Goal: Book appointment/travel/reservation

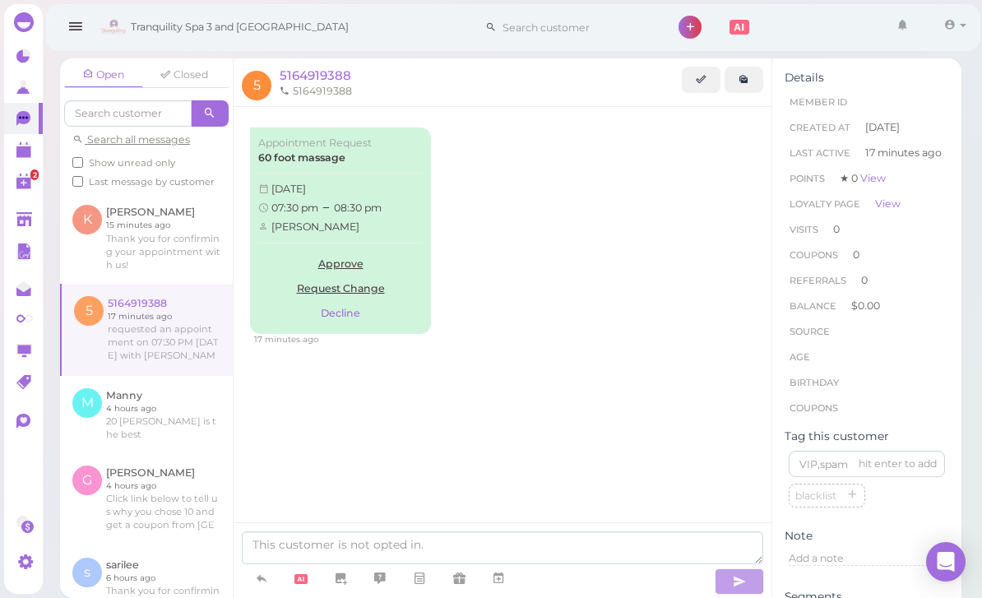
scroll to position [53, 0]
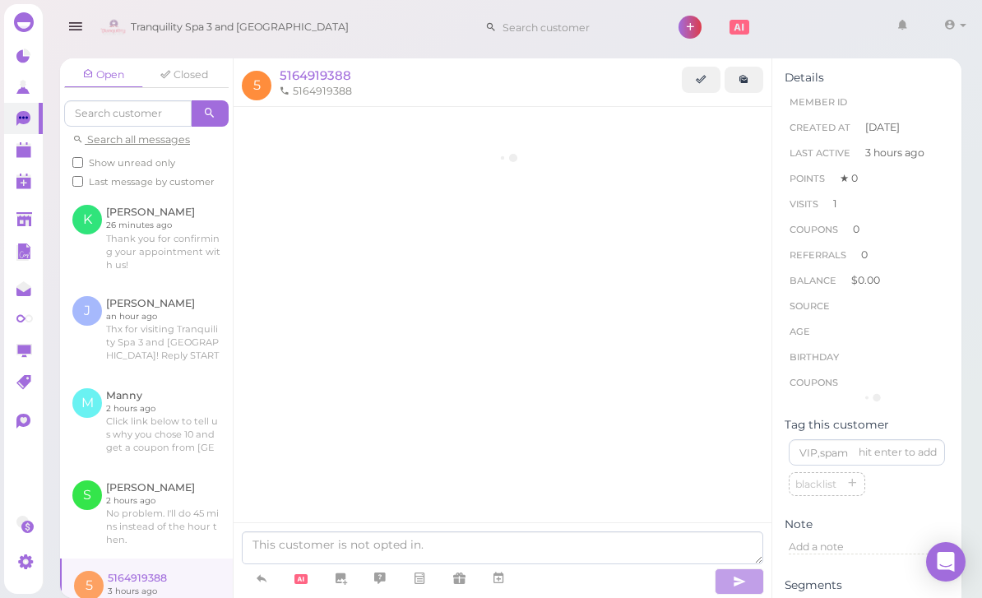
scroll to position [53, 0]
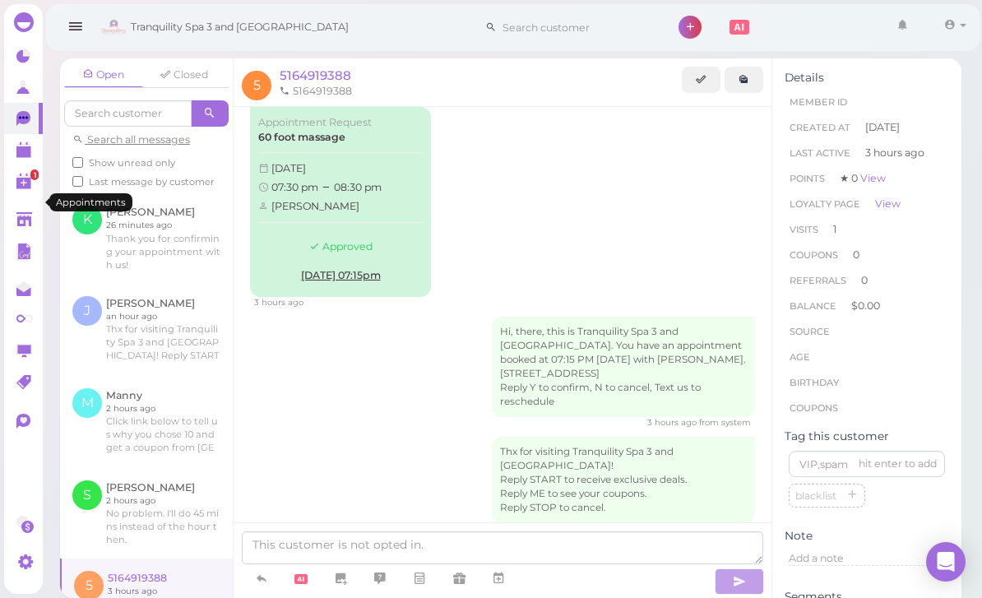
click at [25, 161] on link at bounding box center [23, 149] width 39 height 31
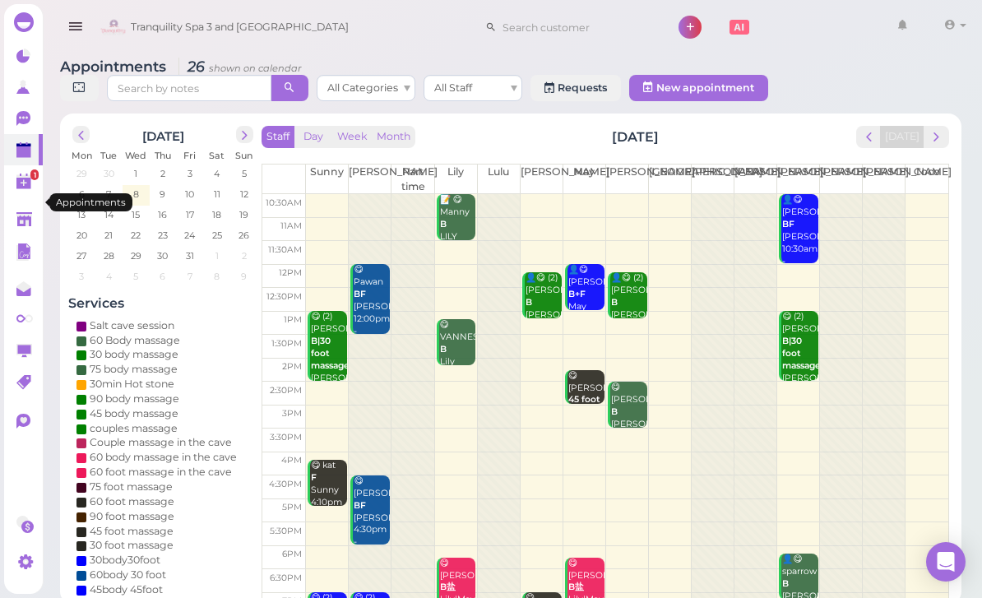
click at [940, 145] on button "next" at bounding box center [935, 137] width 25 height 22
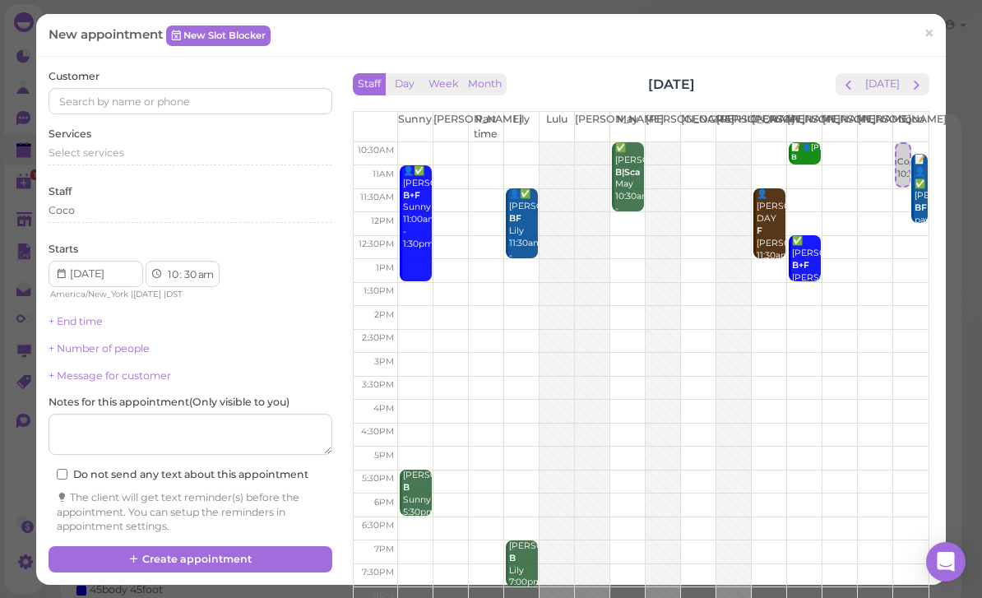
click at [940, 93] on div "Staff Day Week Month Thursday, Oct 9 Today Sunny Kelly Part time Lily Lulu Lisa…" at bounding box center [640, 306] width 601 height 474
click at [940, 89] on div "Staff Day Week Month Thursday, Oct 9 Today Sunny Kelly Part time Lily Lulu Lisa…" at bounding box center [640, 306] width 601 height 474
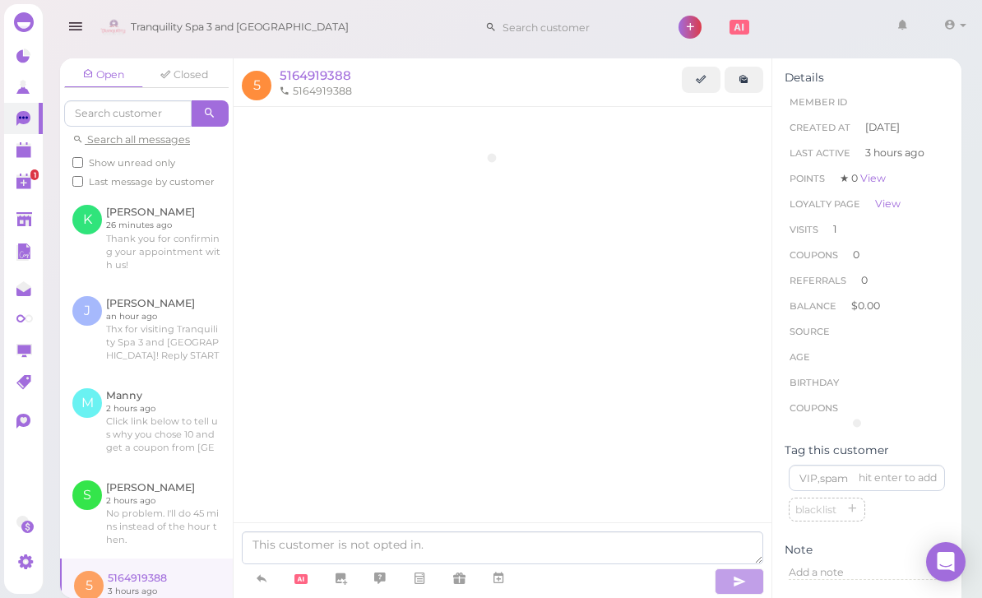
scroll to position [53, 0]
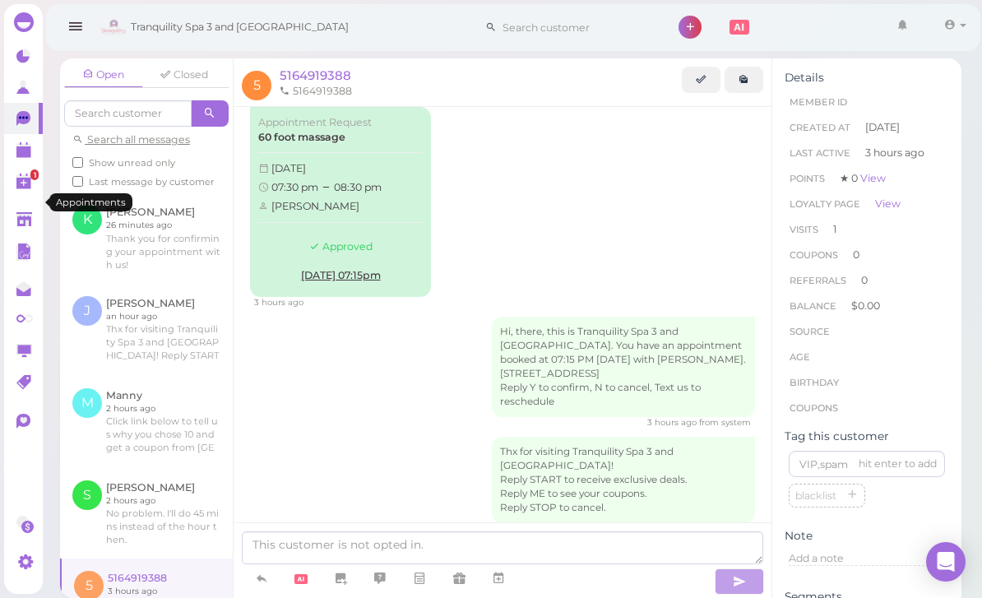
click at [30, 149] on polygon at bounding box center [23, 152] width 15 height 12
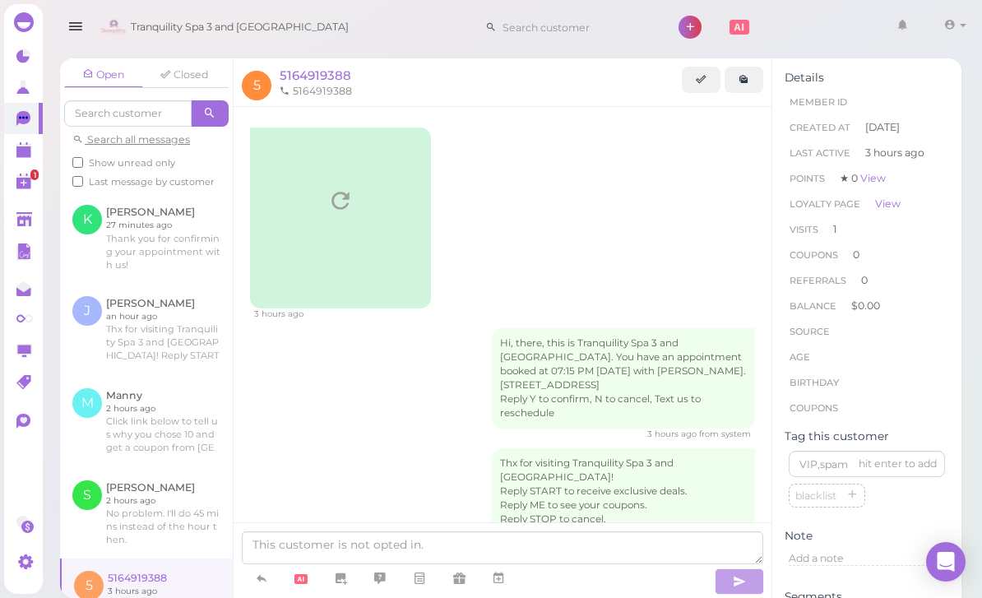
scroll to position [53, 0]
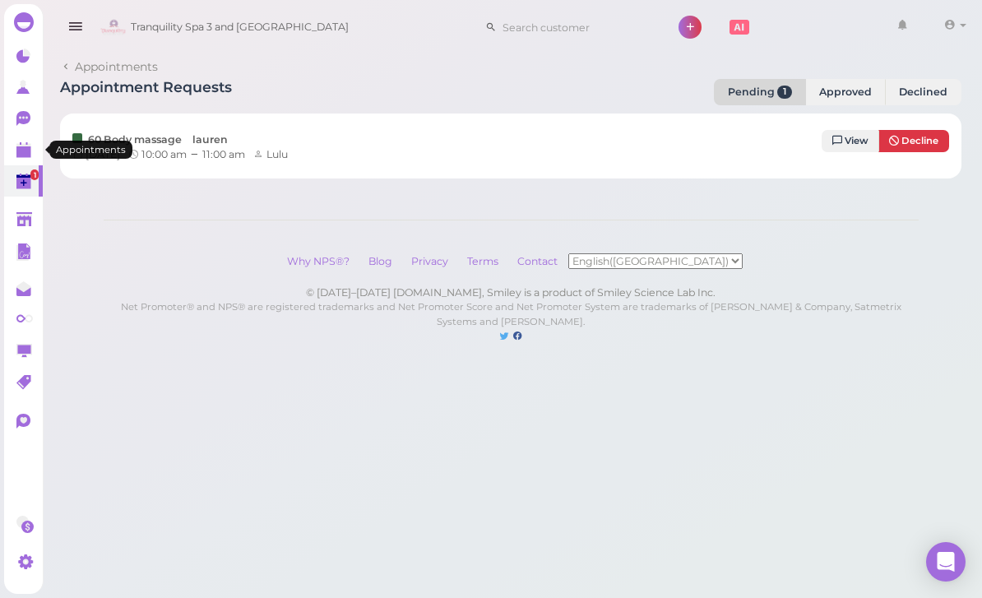
click at [25, 159] on link at bounding box center [23, 149] width 39 height 31
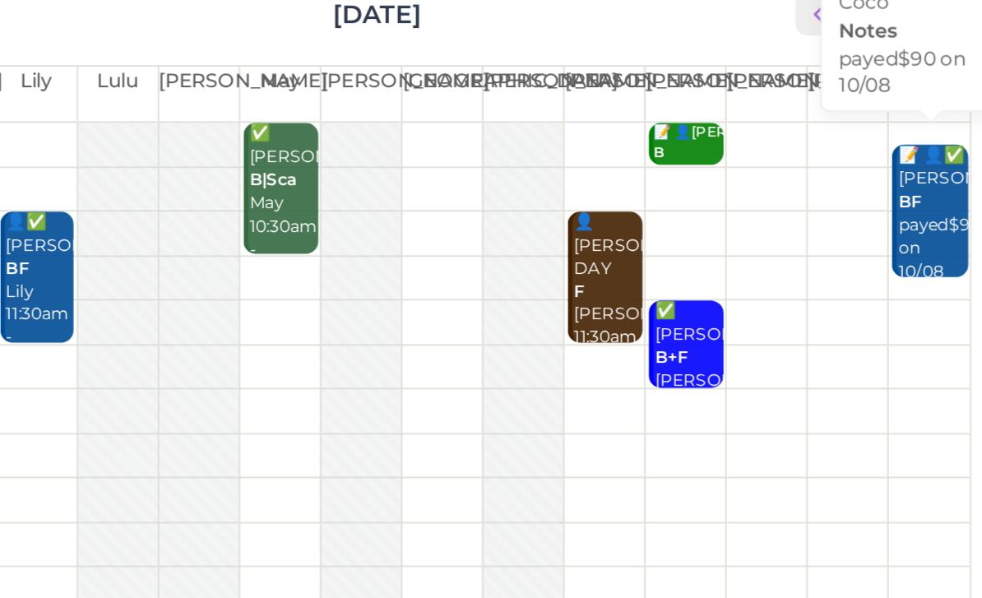
click at [909, 206] on div "📝 👤✅ Timothy John BF payed$90 on 10/08 Coco 10:45am - 12:15pm" at bounding box center [927, 267] width 37 height 122
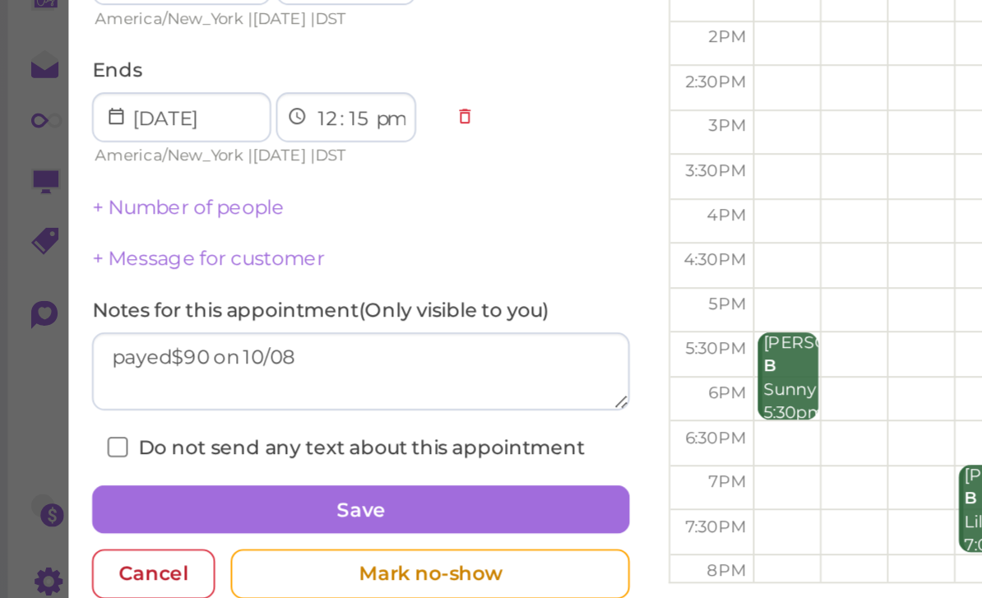
scroll to position [53, 0]
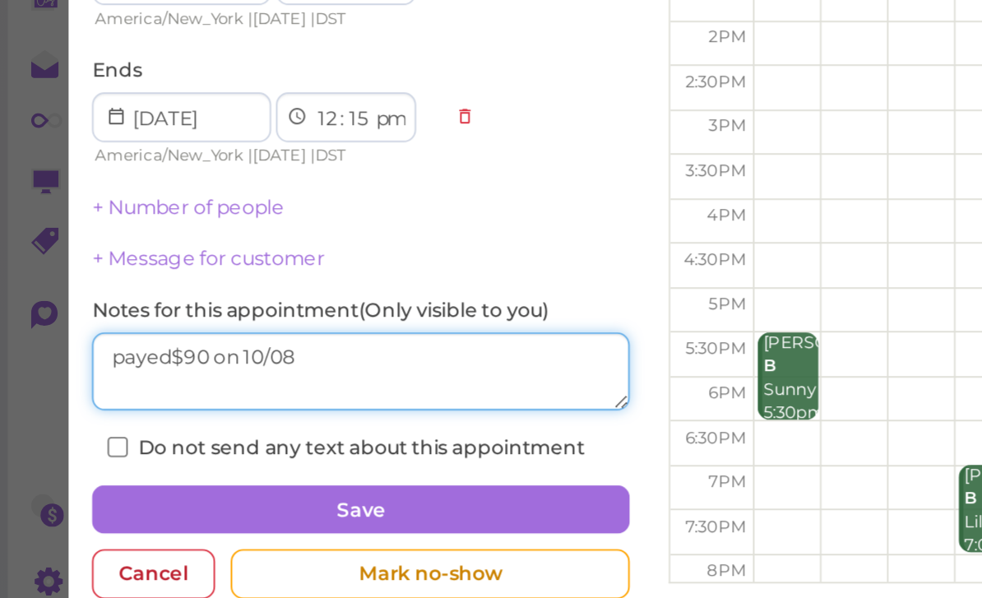
click at [111, 430] on textarea at bounding box center [191, 450] width 284 height 41
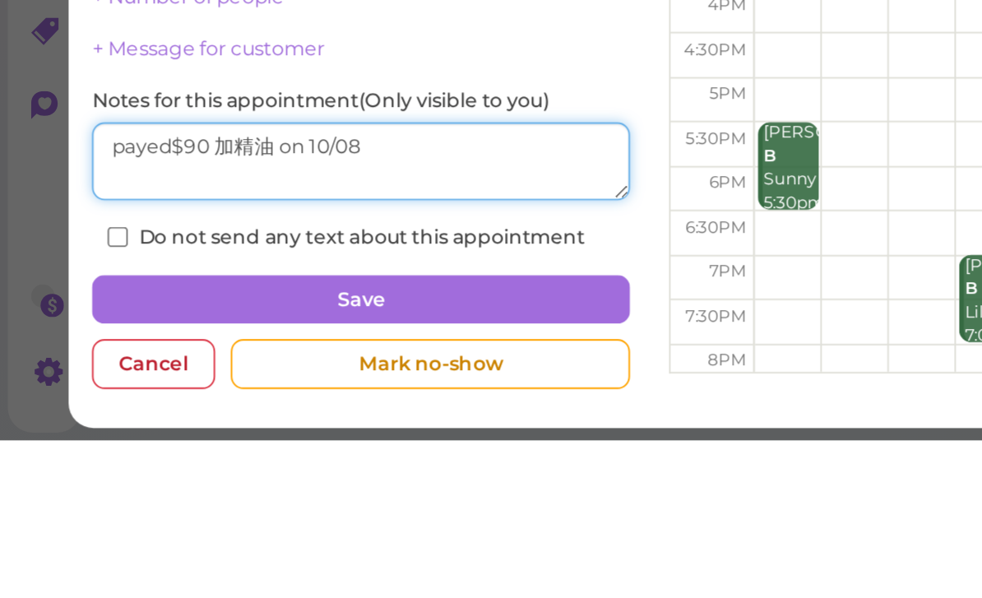
click at [92, 430] on textarea at bounding box center [191, 450] width 284 height 41
click at [90, 430] on textarea at bounding box center [191, 450] width 284 height 41
click at [263, 430] on textarea at bounding box center [191, 450] width 284 height 41
click at [91, 430] on textarea at bounding box center [191, 450] width 284 height 41
click at [230, 430] on textarea at bounding box center [191, 450] width 284 height 41
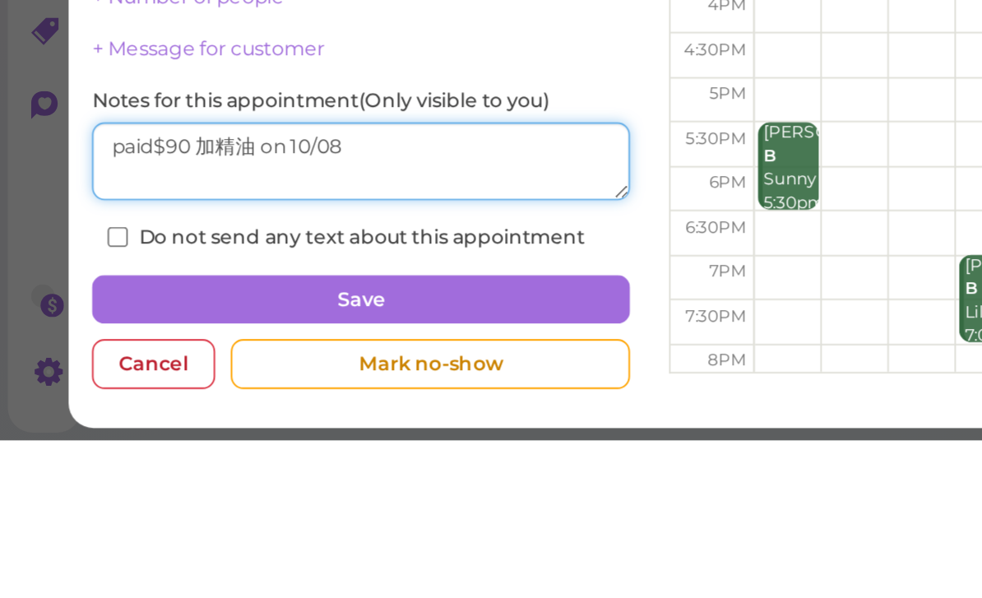
type textarea "paid$90 加精油 on 10/08"
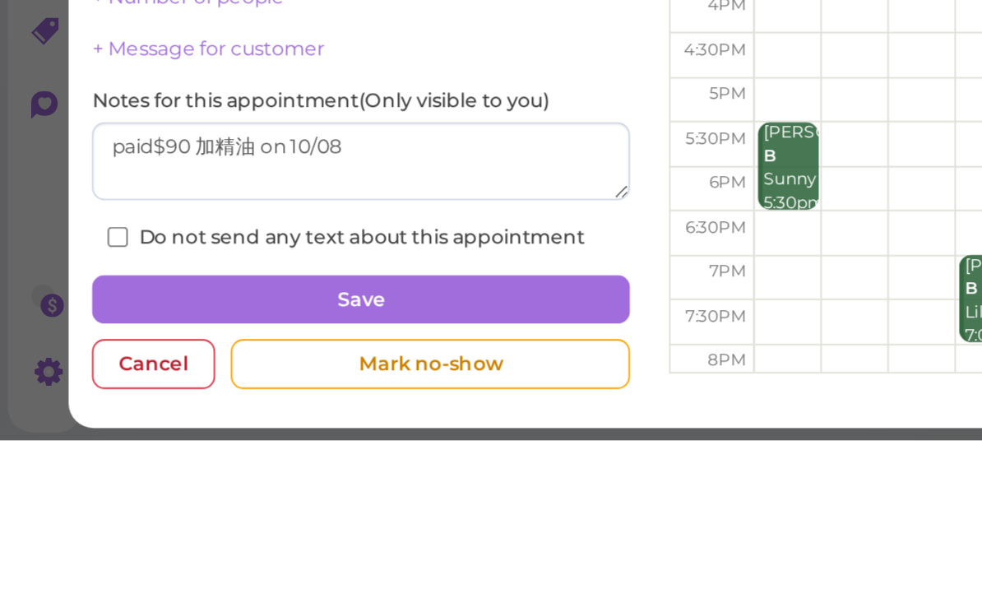
click at [247, 511] on button "Save" at bounding box center [191, 524] width 284 height 26
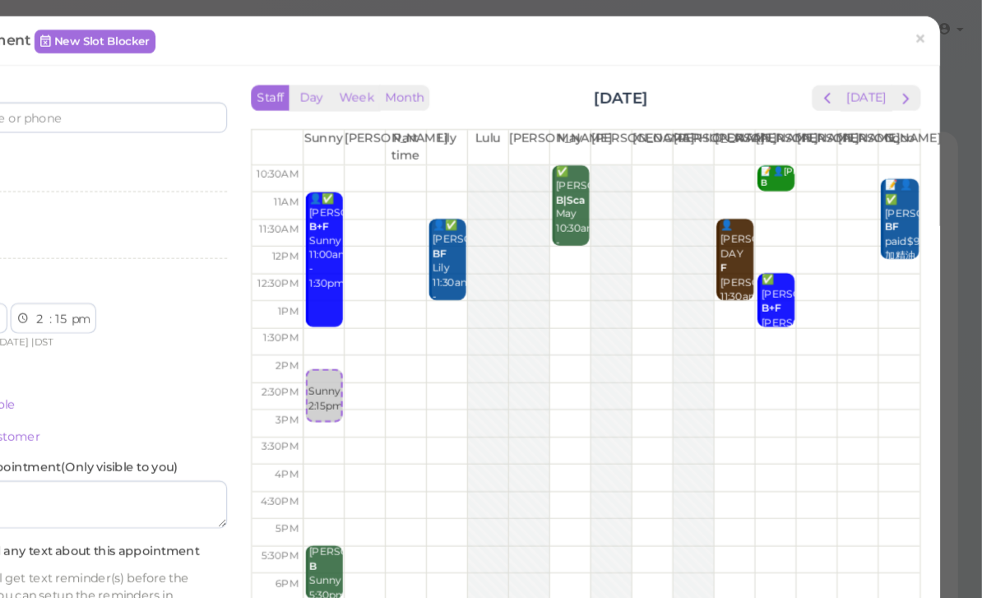
select select "00"
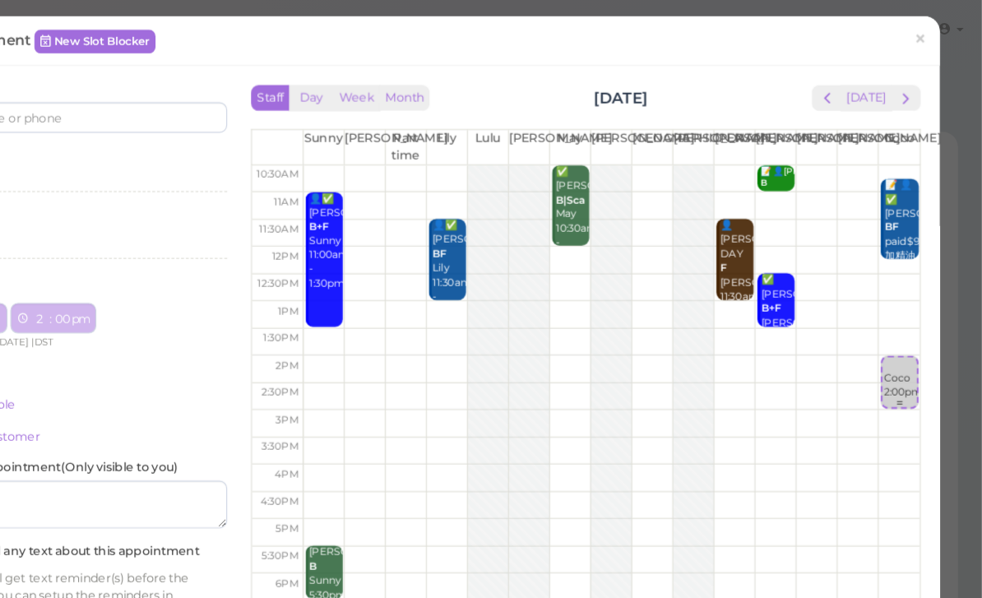
click at [896, 316] on div "Coco 2:00pm" at bounding box center [911, 325] width 30 height 37
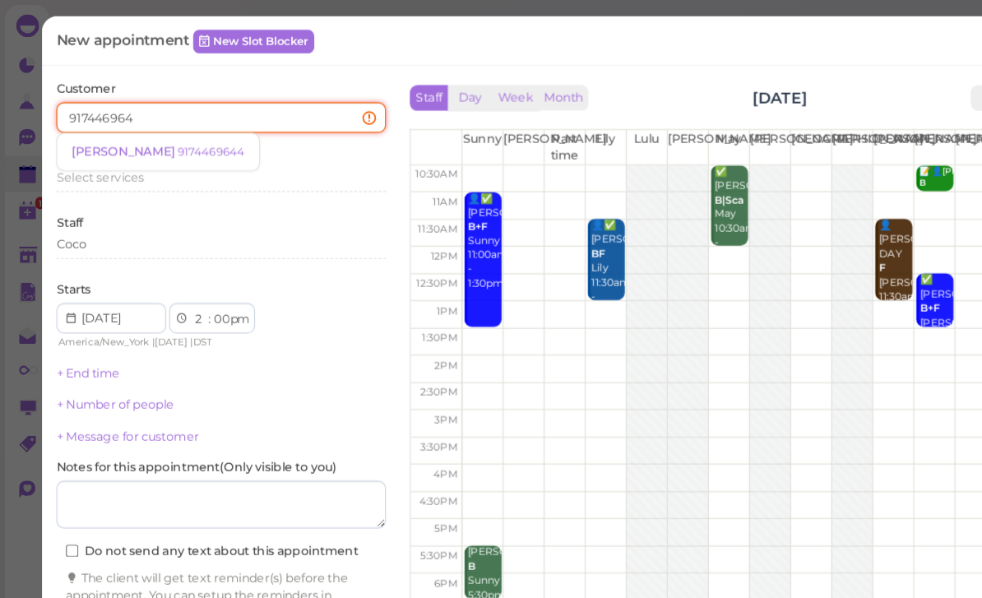
type input "9174469644"
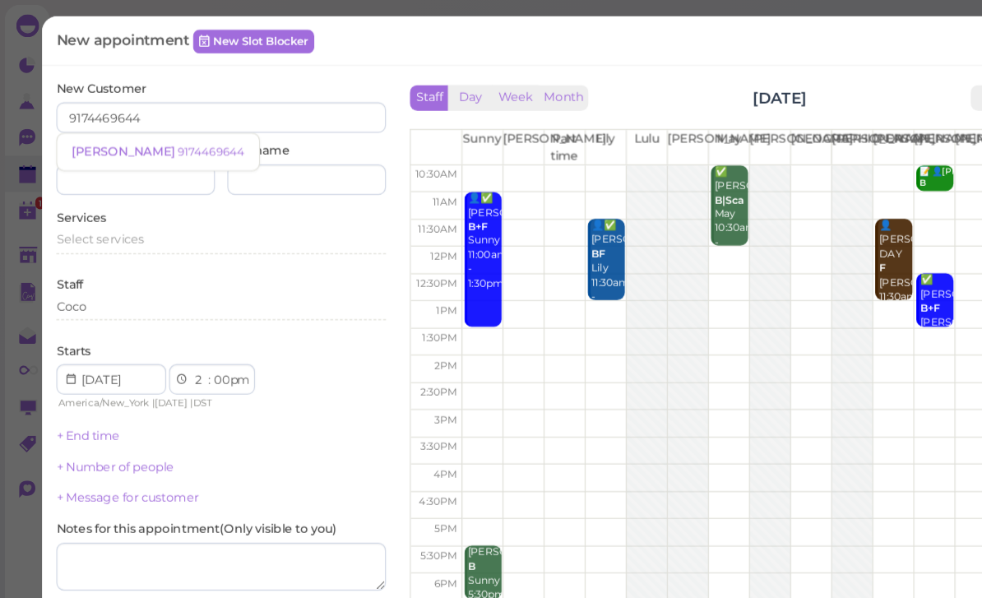
click at [153, 131] on small "9174469644" at bounding box center [182, 131] width 58 height 12
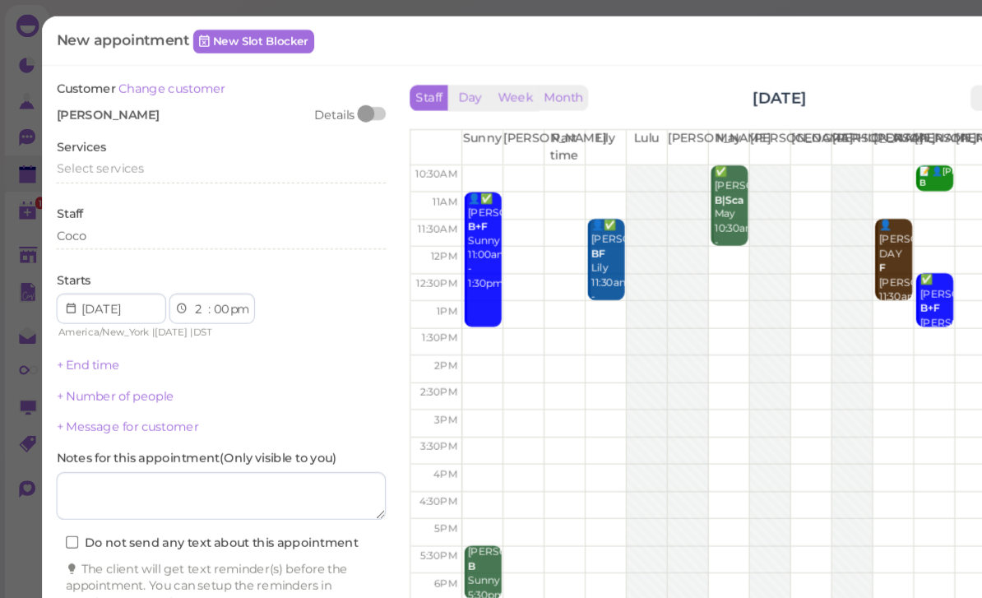
click at [110, 148] on span "Select services" at bounding box center [87, 145] width 76 height 12
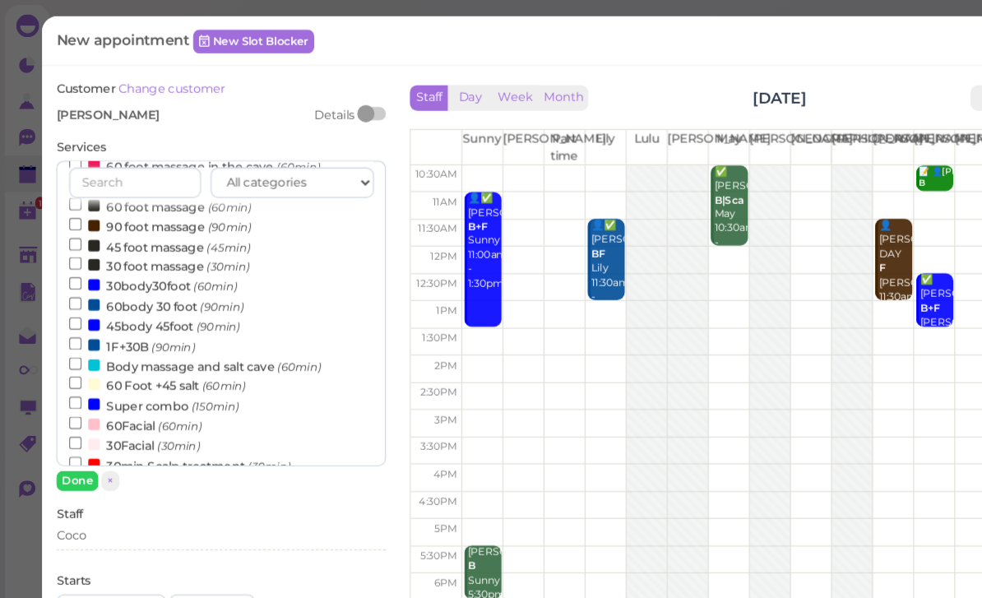
scroll to position [212, 0]
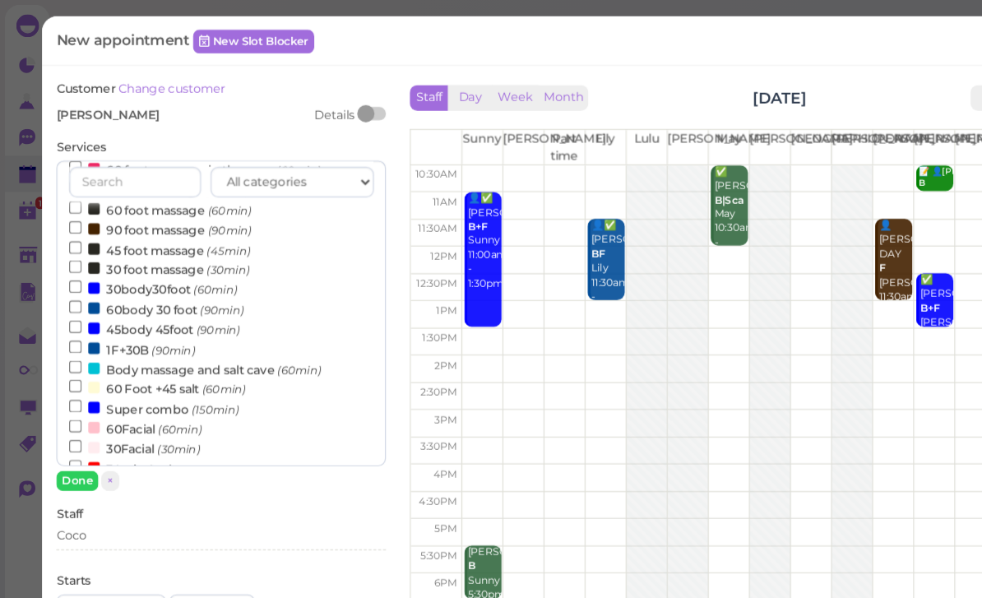
click at [168, 347] on small "(150min)" at bounding box center [184, 353] width 41 height 12
click at [70, 344] on input "Super combo (150min)" at bounding box center [64, 349] width 11 height 11
click at [67, 419] on button "Done" at bounding box center [67, 413] width 36 height 17
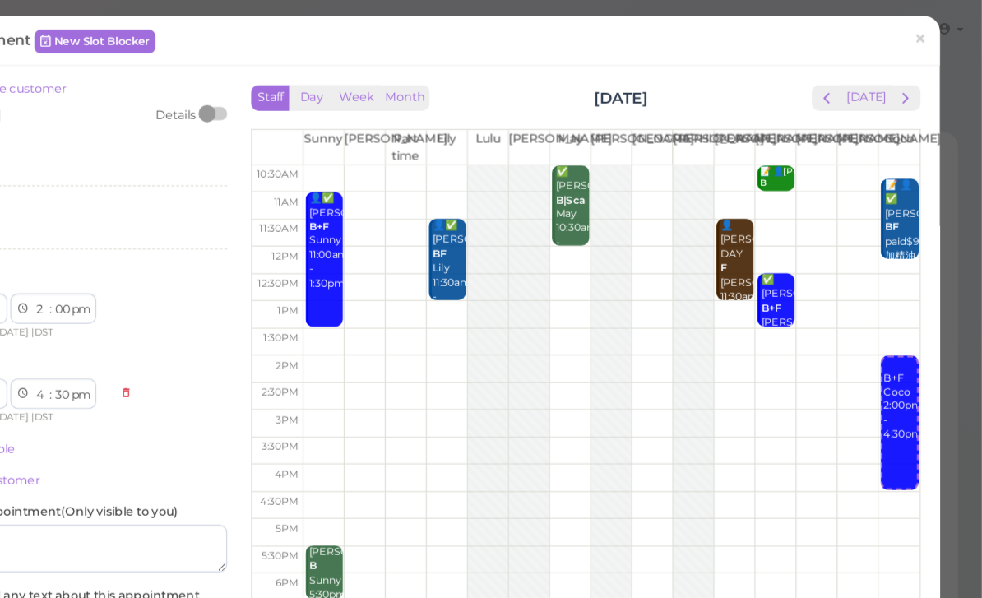
scroll to position [0, 0]
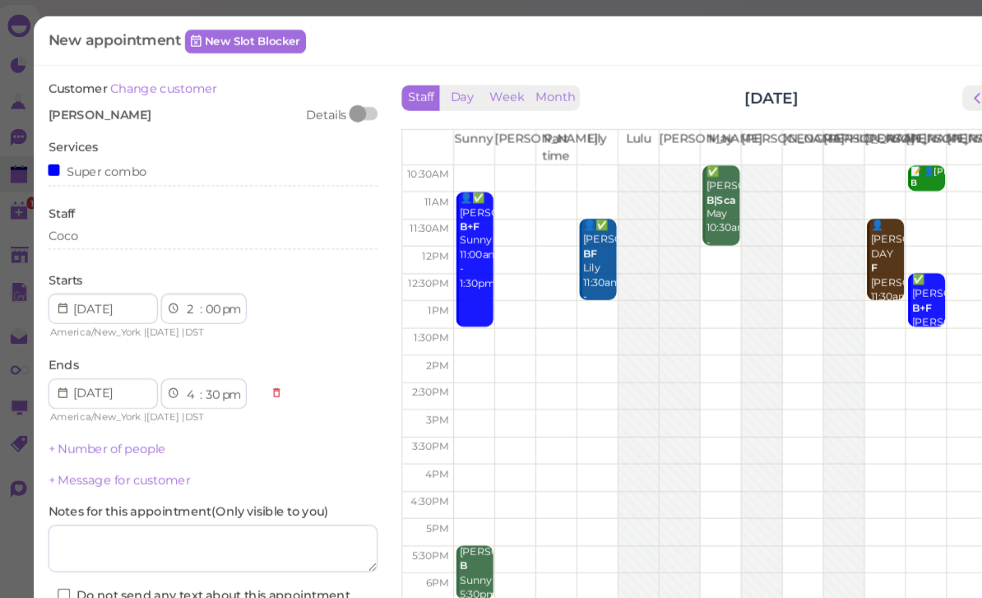
click at [113, 201] on div "Coco" at bounding box center [191, 203] width 284 height 15
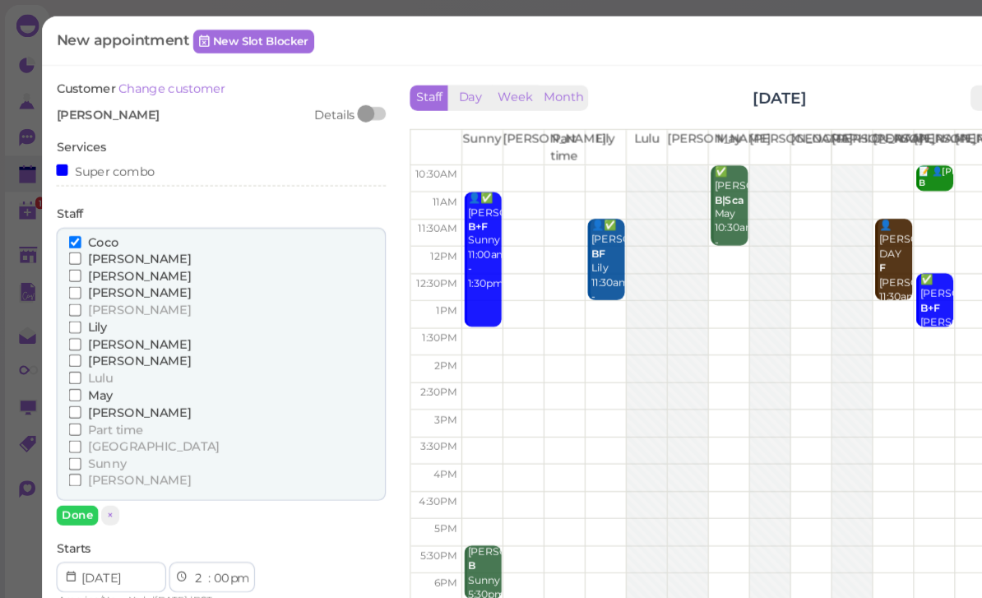
click at [91, 407] on span "Tina" at bounding box center [120, 413] width 89 height 12
click at [70, 408] on input "Tina" at bounding box center [64, 413] width 11 height 11
click at [68, 437] on button "Done" at bounding box center [67, 443] width 36 height 17
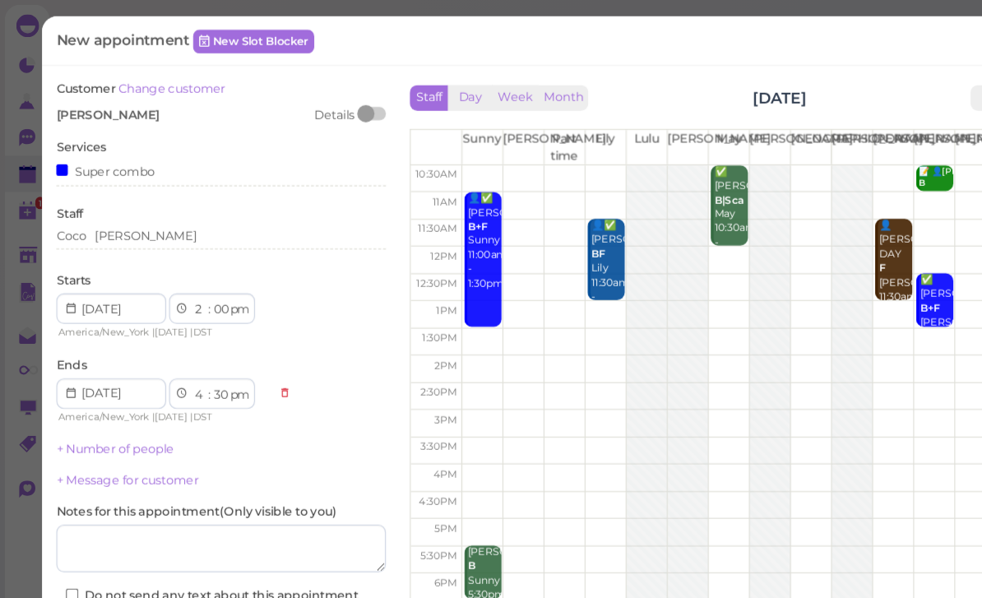
click at [118, 380] on link "+ Number of people" at bounding box center [99, 386] width 101 height 12
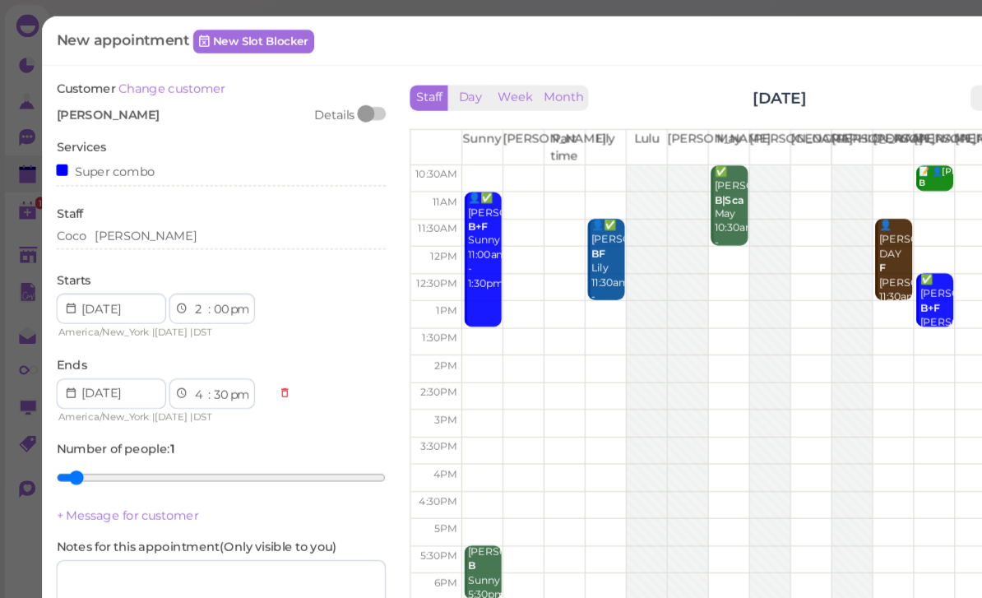
type input "2"
click at [91, 404] on input "range" at bounding box center [191, 411] width 284 height 26
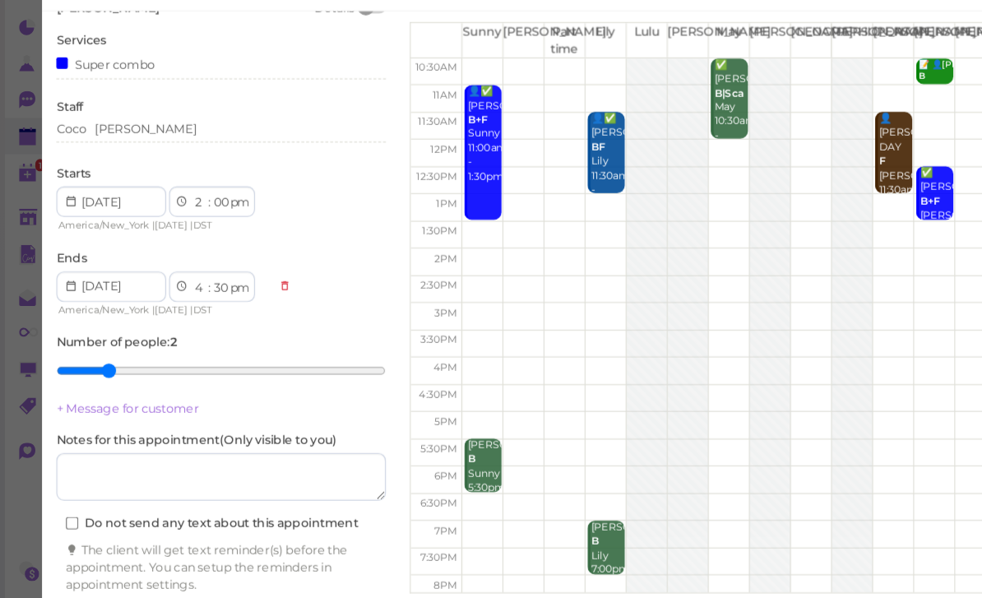
scroll to position [49, 0]
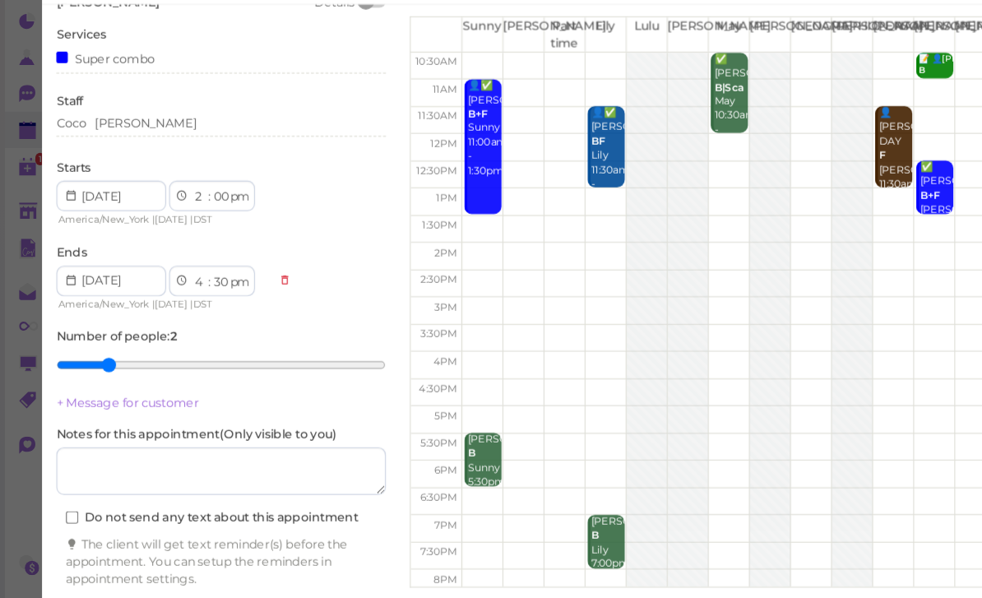
click at [262, 555] on button "Create appointment" at bounding box center [191, 568] width 284 height 26
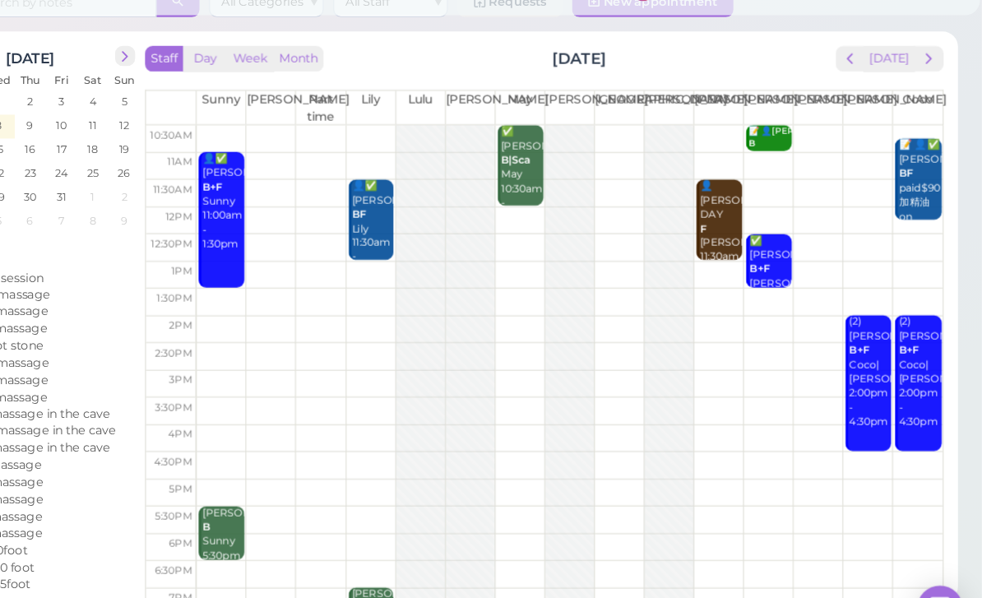
scroll to position [48, 0]
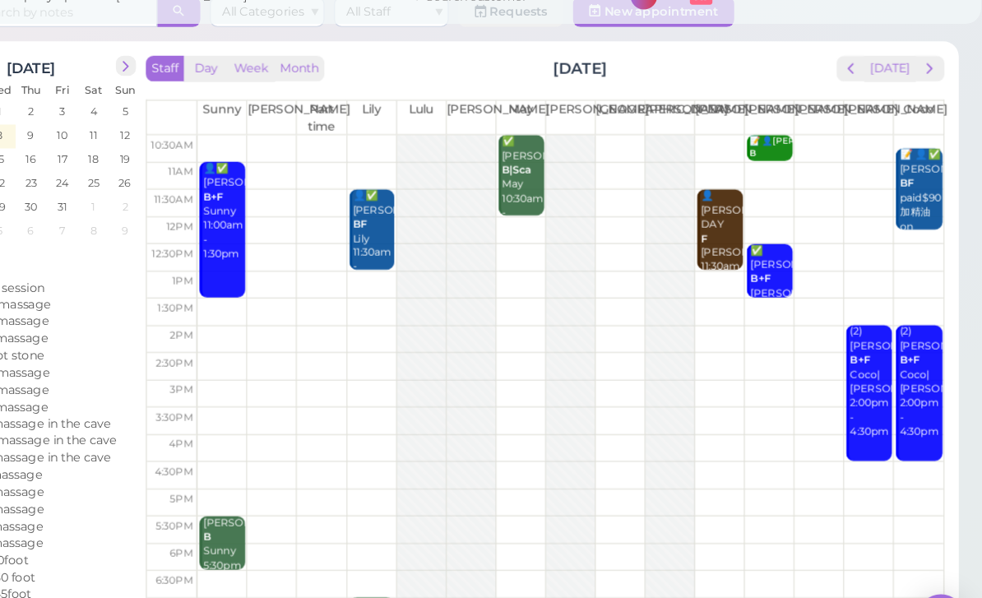
click at [837, 487] on div "Appointments 11 shown on calendar All Categories All Staff Requests 1 New appoi…" at bounding box center [510, 277] width 942 height 558
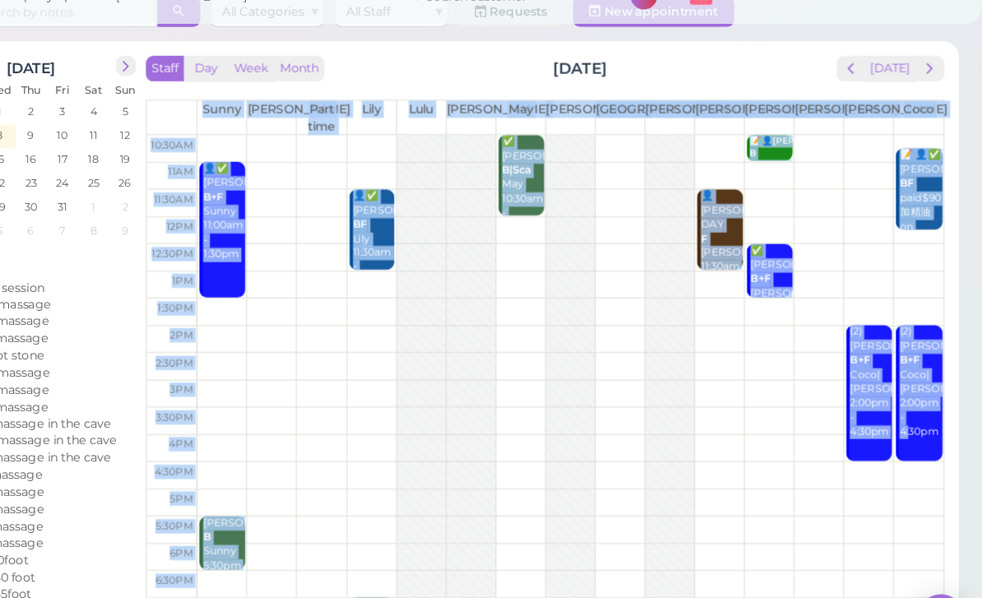
click at [839, 484] on div "Appointments 11 shown on calendar All Categories All Staff Requests 1 New appoi…" at bounding box center [510, 277] width 942 height 558
